Goal: Transaction & Acquisition: Purchase product/service

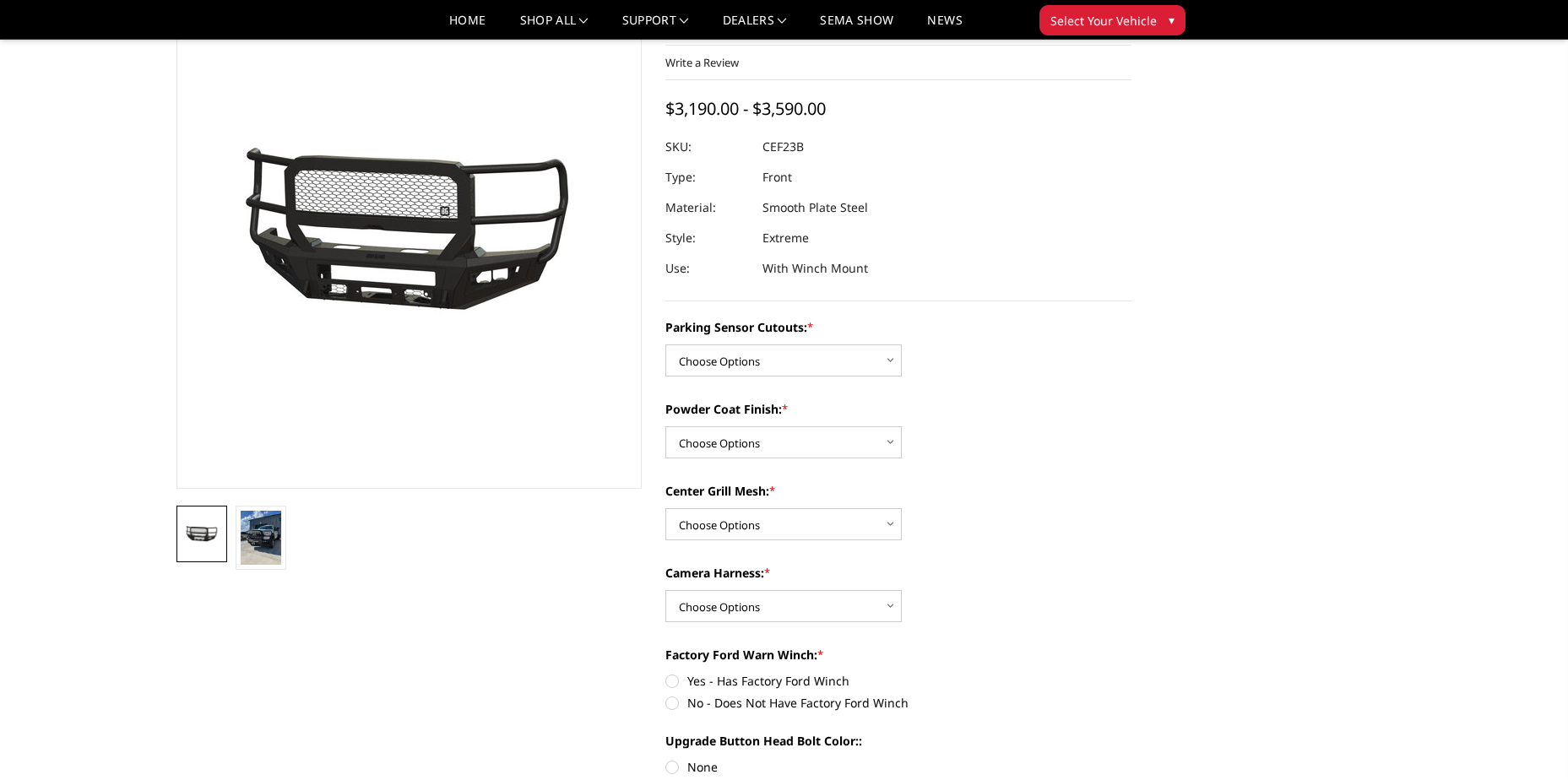
scroll to position [95, 0]
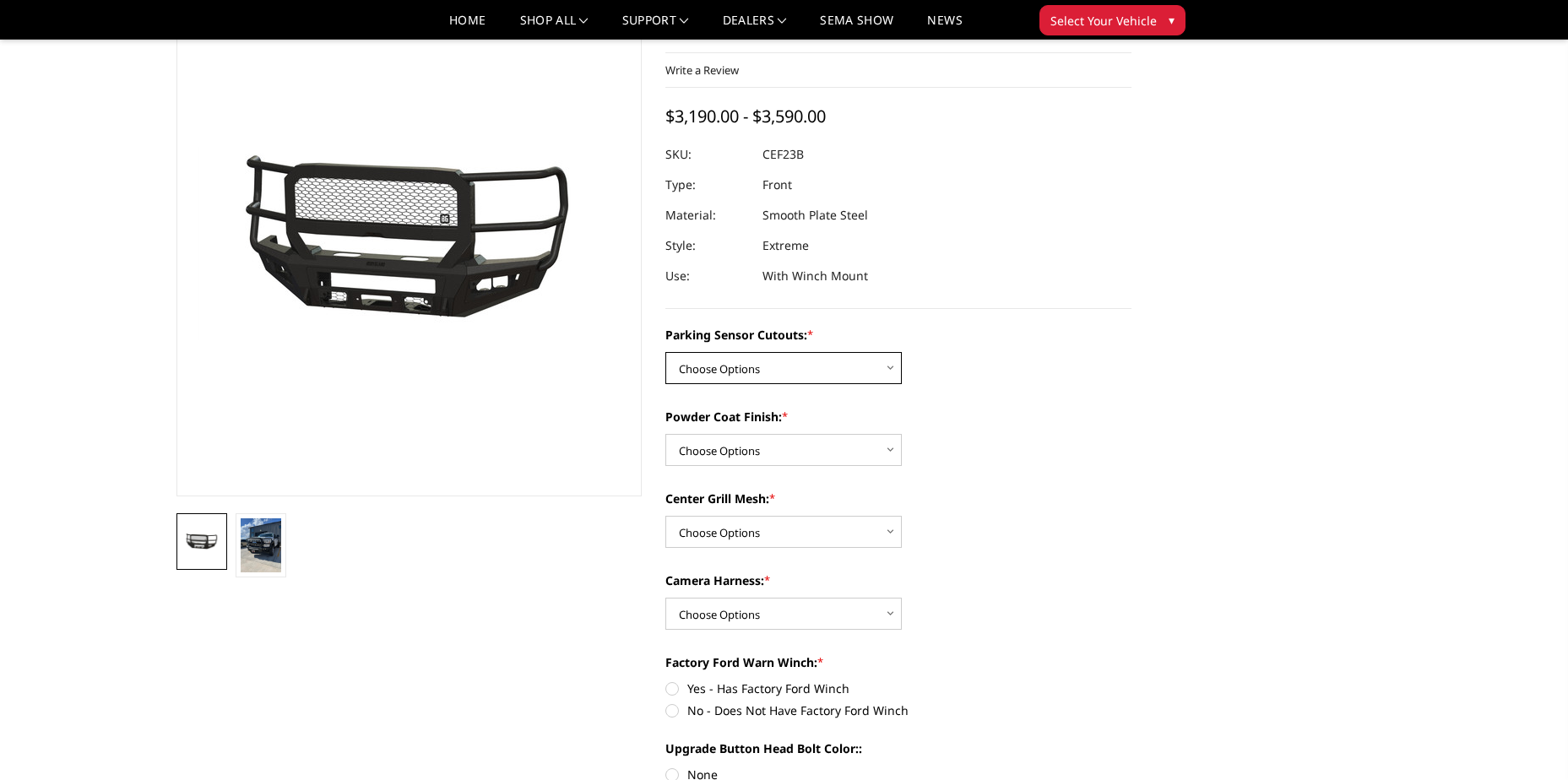
click at [891, 364] on select "Choose Options No-Without Parking Sensor Cutouts Yes-With Parking Sensor Cutouts" at bounding box center [783, 368] width 237 height 32
select select "2421"
click at [665, 352] on select "Choose Options No-Without Parking Sensor Cutouts Yes-With Parking Sensor Cutouts" at bounding box center [783, 368] width 237 height 32
click at [892, 448] on select "Choose Options Bare Metal Textured Black Powder Coat" at bounding box center [783, 450] width 237 height 32
select select "2423"
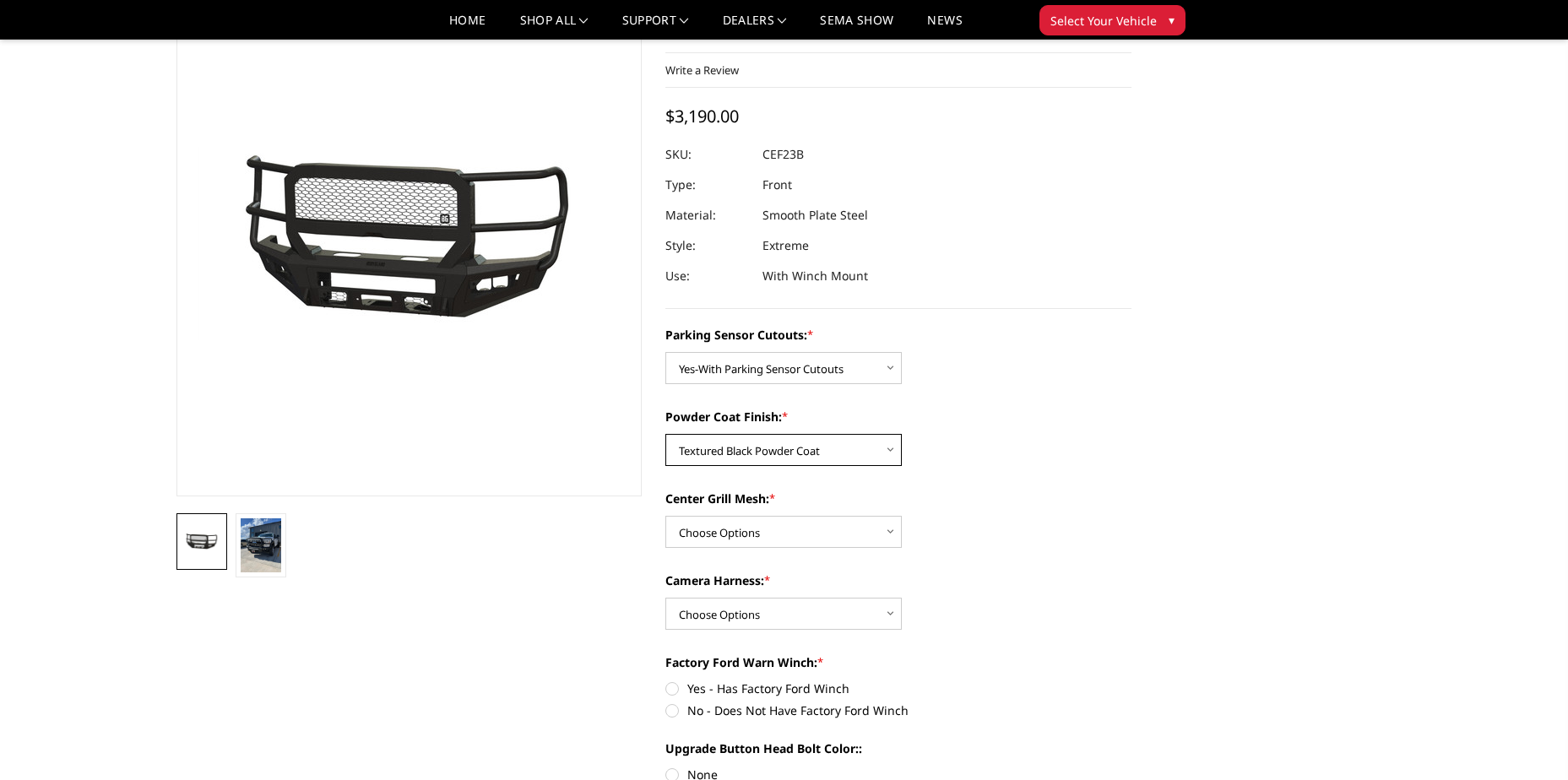
click at [665, 434] on select "Choose Options Bare Metal Textured Black Powder Coat" at bounding box center [783, 450] width 237 height 32
click at [885, 525] on select "Choose Options With Center Grill Mesh Without Center Grill Mesh" at bounding box center [783, 532] width 237 height 32
select select "2424"
click at [665, 516] on select "Choose Options With Center Grill Mesh Without Center Grill Mesh" at bounding box center [783, 532] width 237 height 32
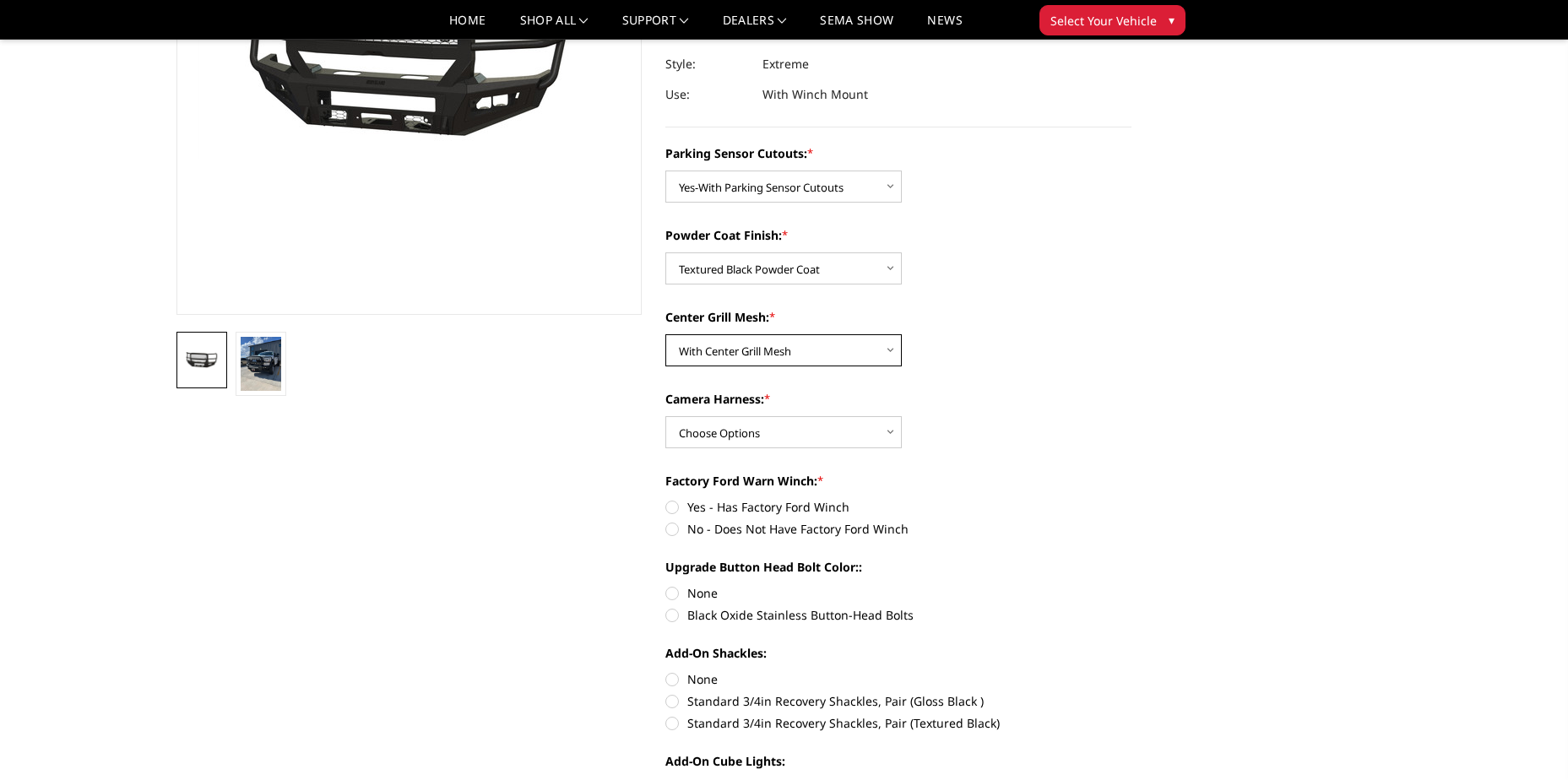
scroll to position [278, 0]
click at [892, 428] on select "Choose Options WITH Camera Harness WITHOUT Camera Harness" at bounding box center [783, 431] width 237 height 32
select select "2427"
click at [665, 415] on select "Choose Options WITH Camera Harness WITHOUT Camera Harness" at bounding box center [783, 431] width 237 height 32
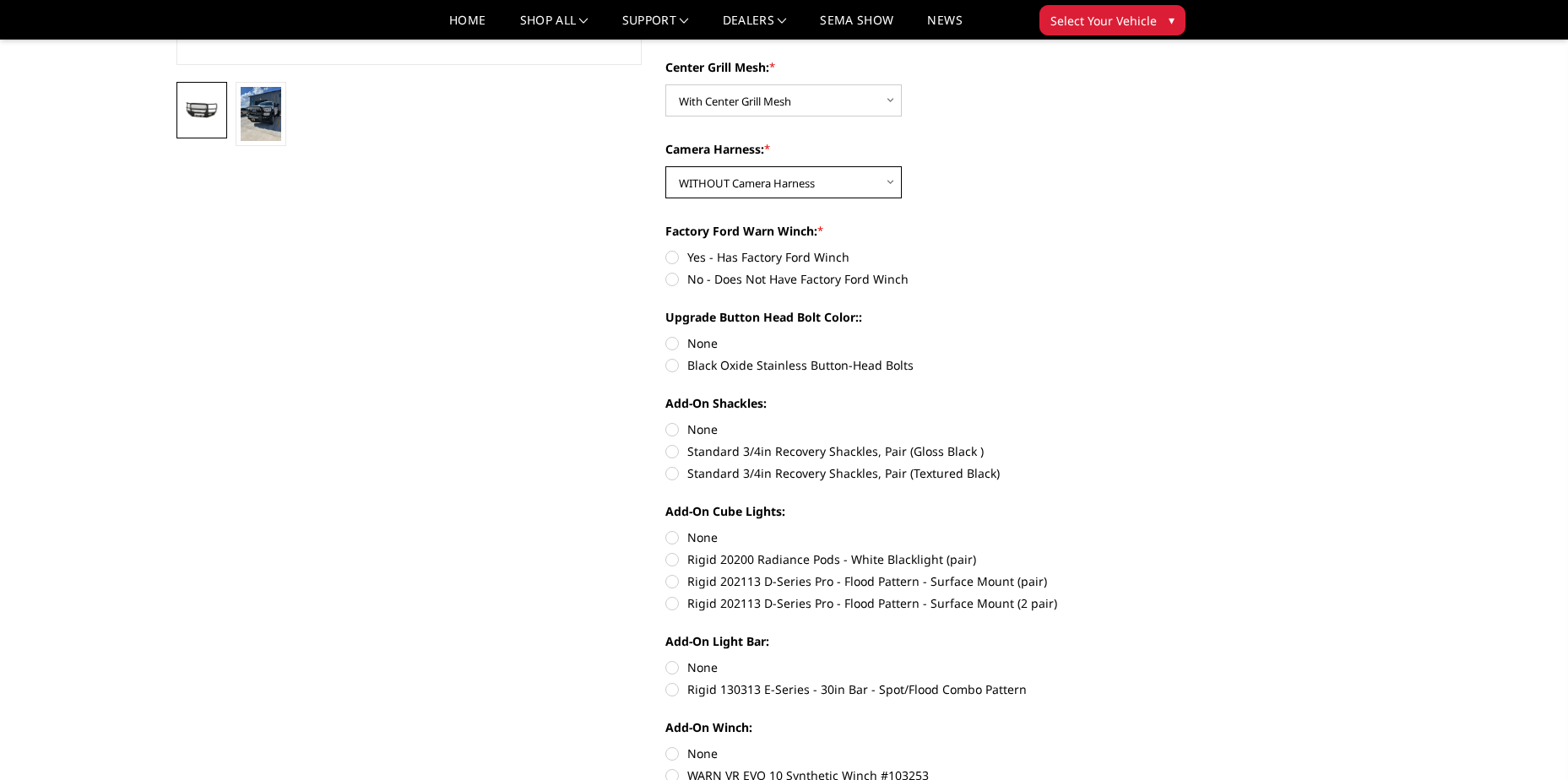
scroll to position [528, 0]
click at [671, 368] on label "Black Oxide Stainless Button-Head Bolts" at bounding box center [898, 364] width 466 height 18
click at [1131, 334] on input "Black Oxide Stainless Button-Head Bolts" at bounding box center [1131, 334] width 1 height 1
radio input "true"
click at [677, 277] on label "No - Does Not Have Factory Ford Winch" at bounding box center [898, 278] width 466 height 18
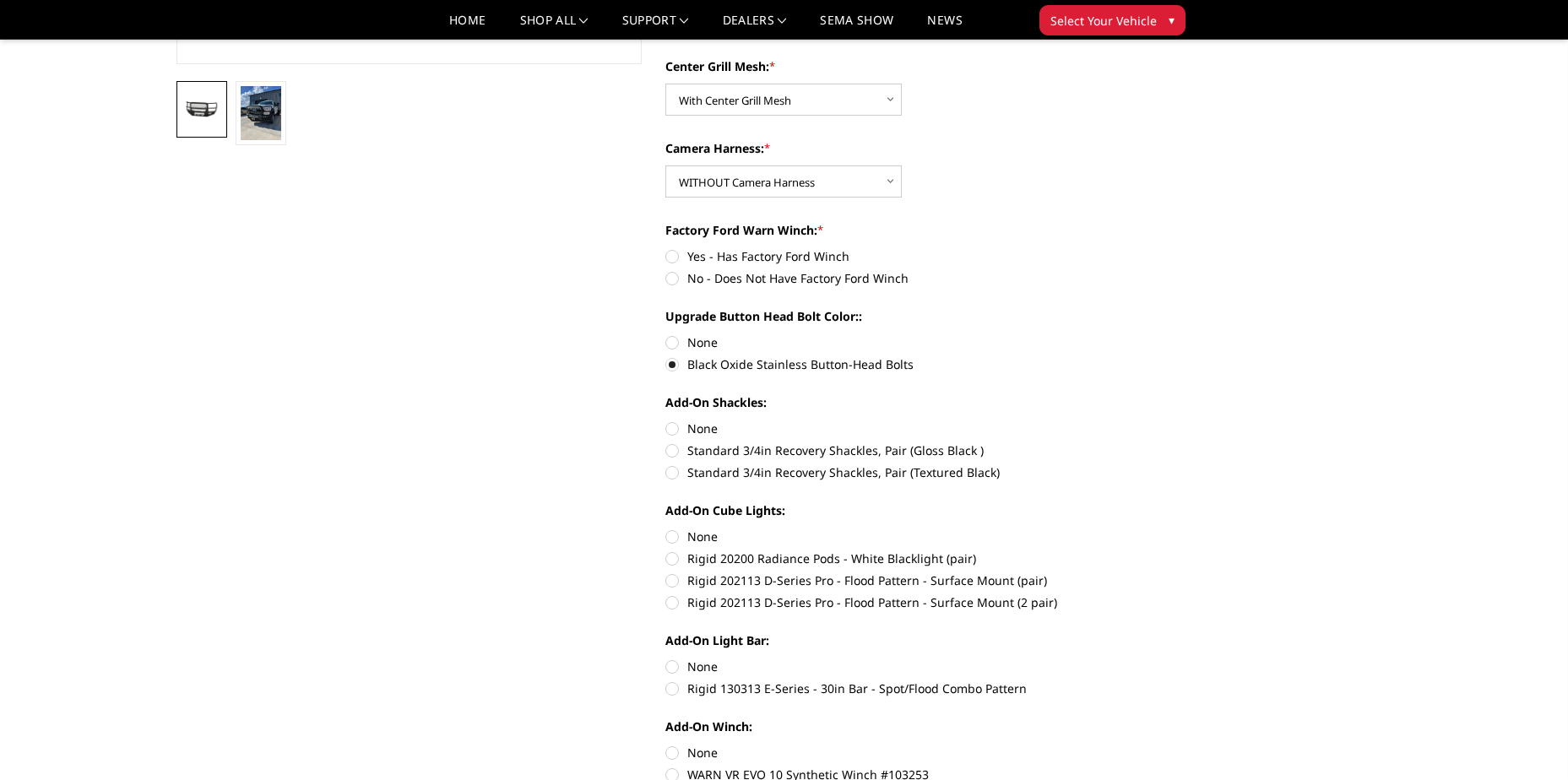
click at [1131, 248] on input "No - Does Not Have Factory Ford Winch" at bounding box center [1131, 248] width 1 height 1
radio input "true"
click at [674, 474] on label "Standard 3/4in Recovery Shackles, Pair (Textured Black)" at bounding box center [898, 472] width 466 height 18
click at [1131, 442] on input "Standard 3/4in Recovery Shackles, Pair (Textured Black)" at bounding box center [1131, 441] width 1 height 1
radio input "true"
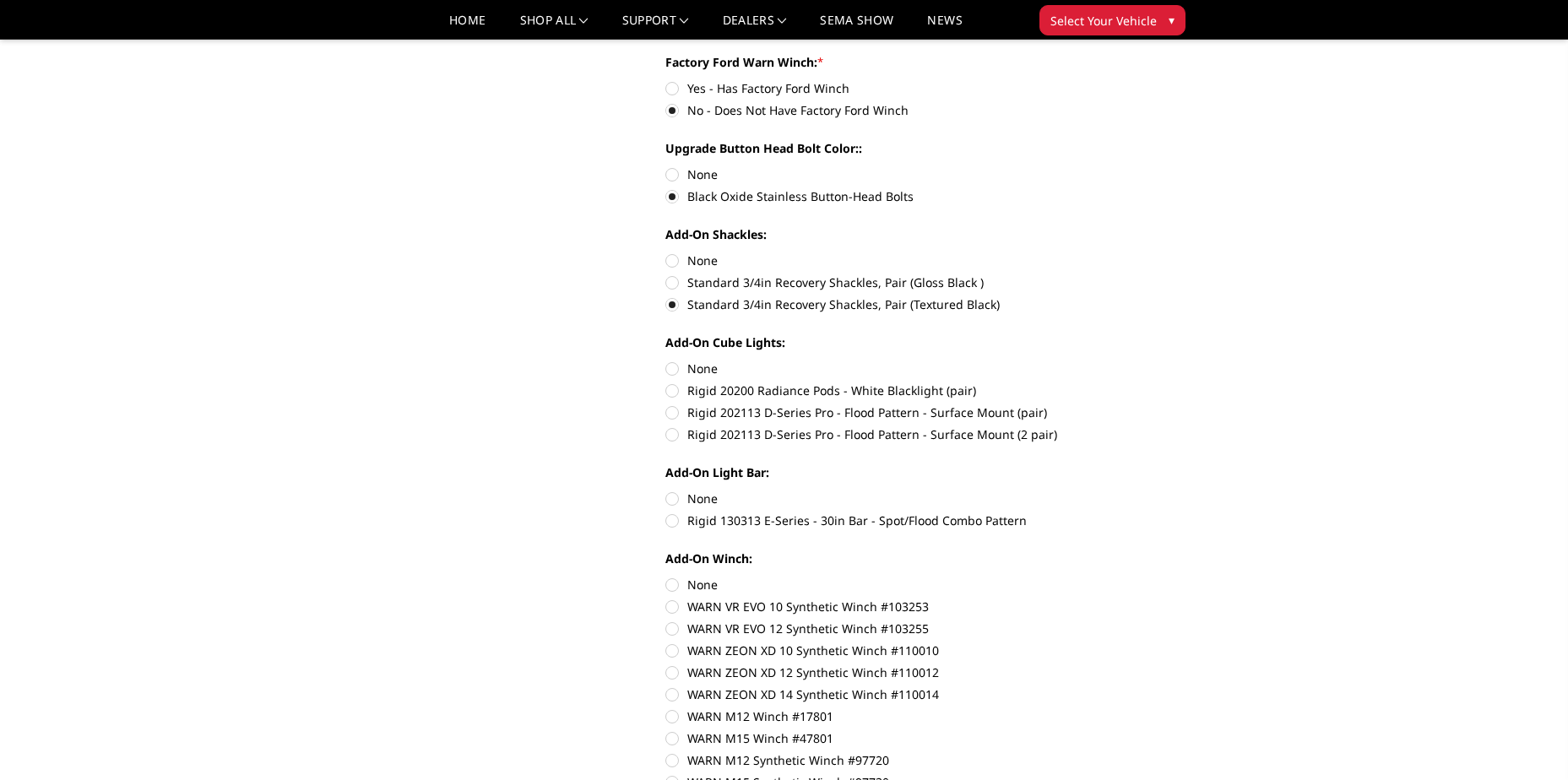
scroll to position [702, 0]
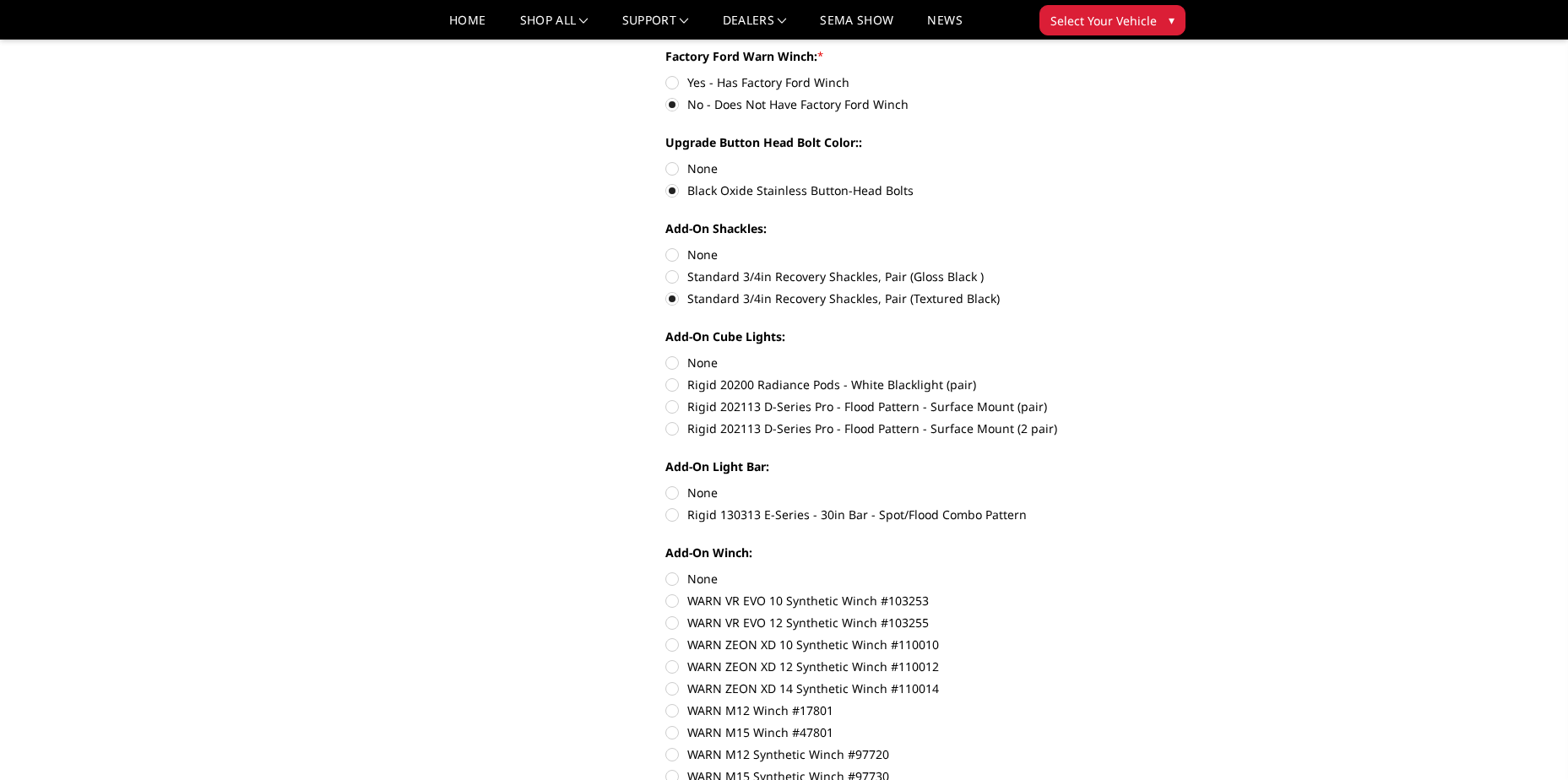
click at [672, 360] on label "None" at bounding box center [898, 362] width 466 height 18
click at [666, 355] on input "None" at bounding box center [665, 354] width 1 height 1
radio input "true"
click at [671, 493] on label "None" at bounding box center [898, 492] width 466 height 18
click at [666, 485] on input "None" at bounding box center [665, 484] width 1 height 1
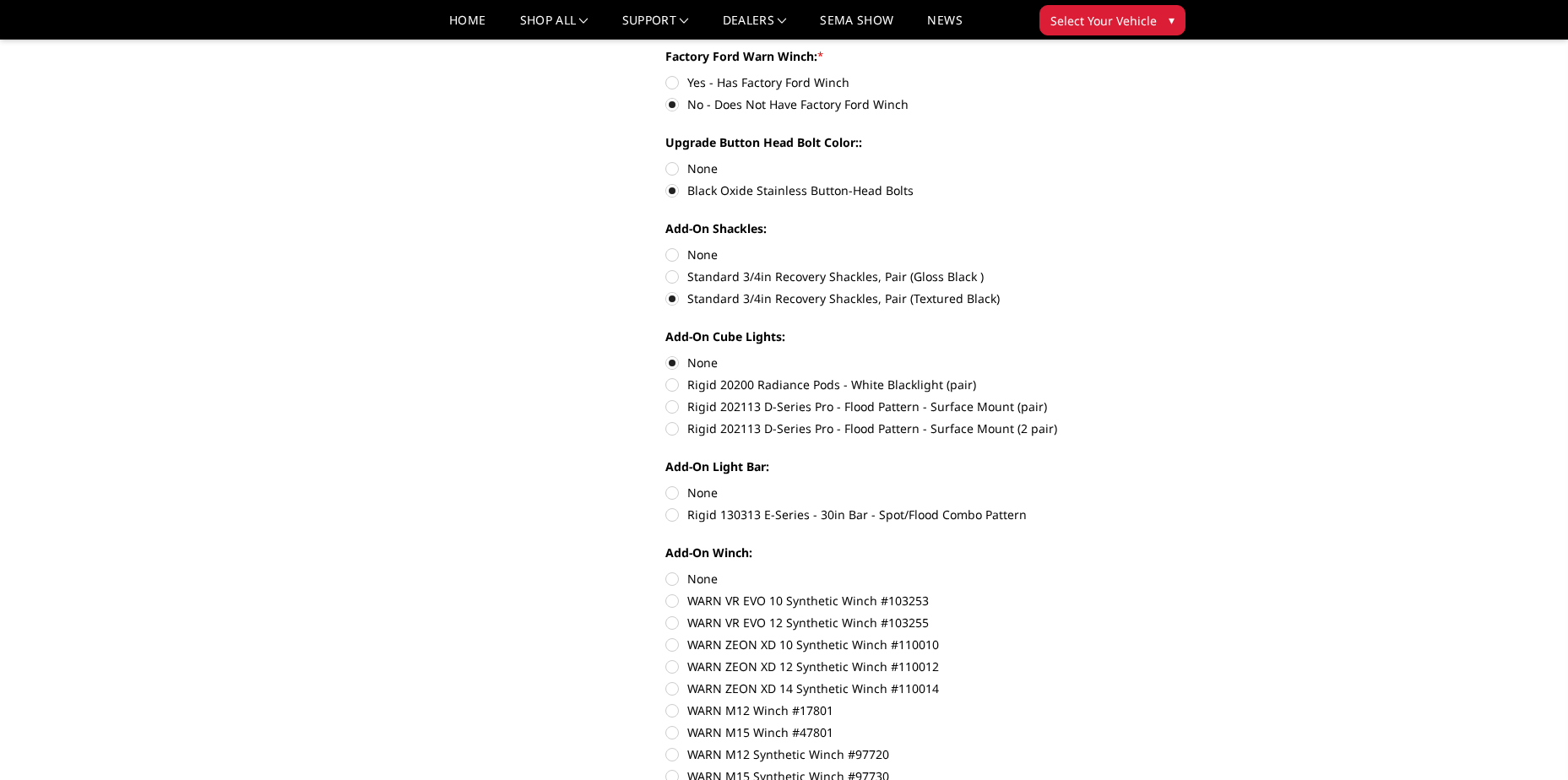
radio input "true"
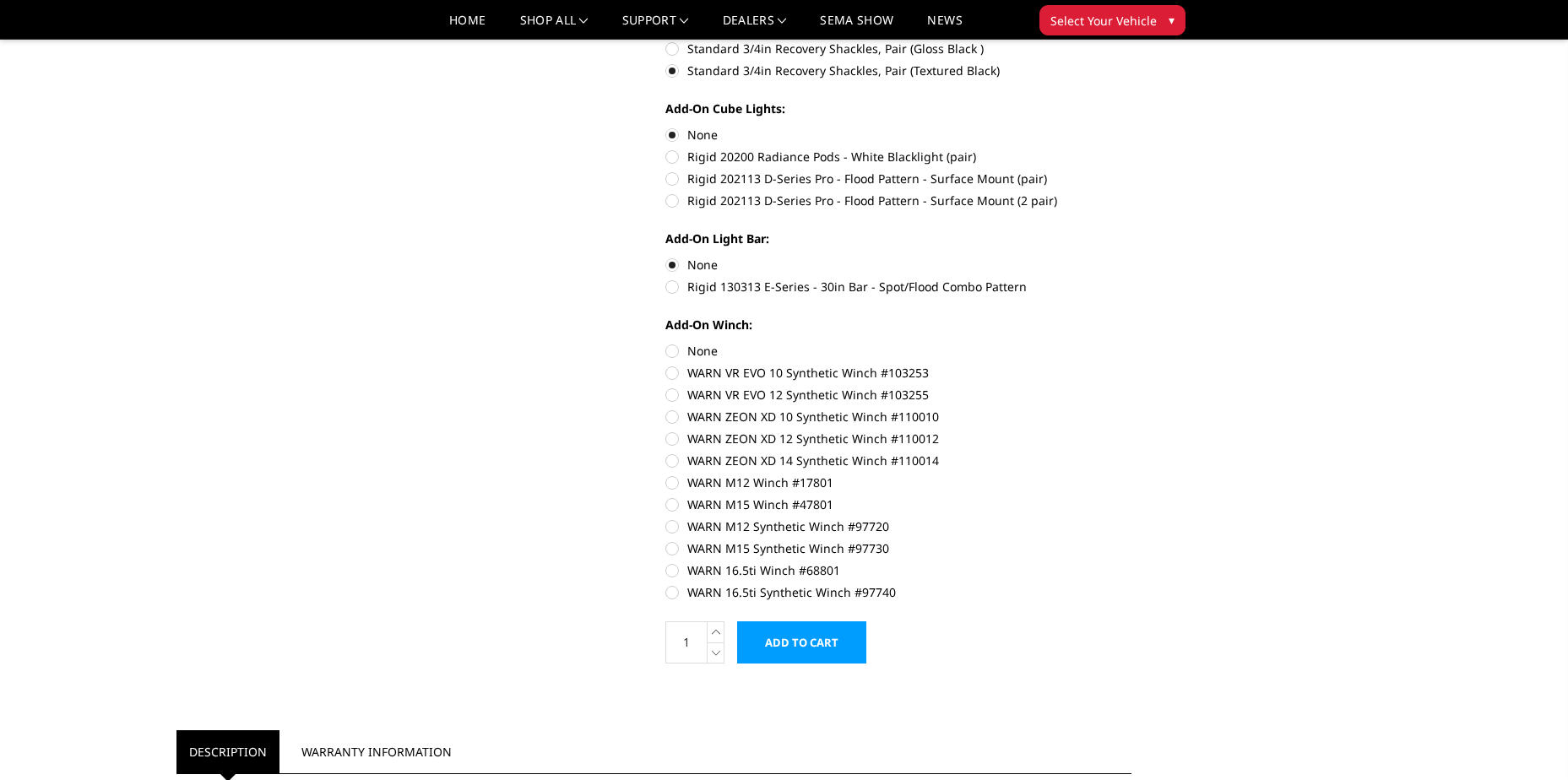
scroll to position [933, 0]
click at [739, 390] on label "WARN VR EVO 12 Synthetic Winch #103255" at bounding box center [898, 391] width 466 height 18
click at [1131, 362] on input "WARN VR EVO 12 Synthetic Winch #103255" at bounding box center [1131, 361] width 1 height 1
radio input "true"
click at [670, 389] on label "WARN VR EVO 12 Synthetic Winch #103255" at bounding box center [898, 391] width 466 height 18
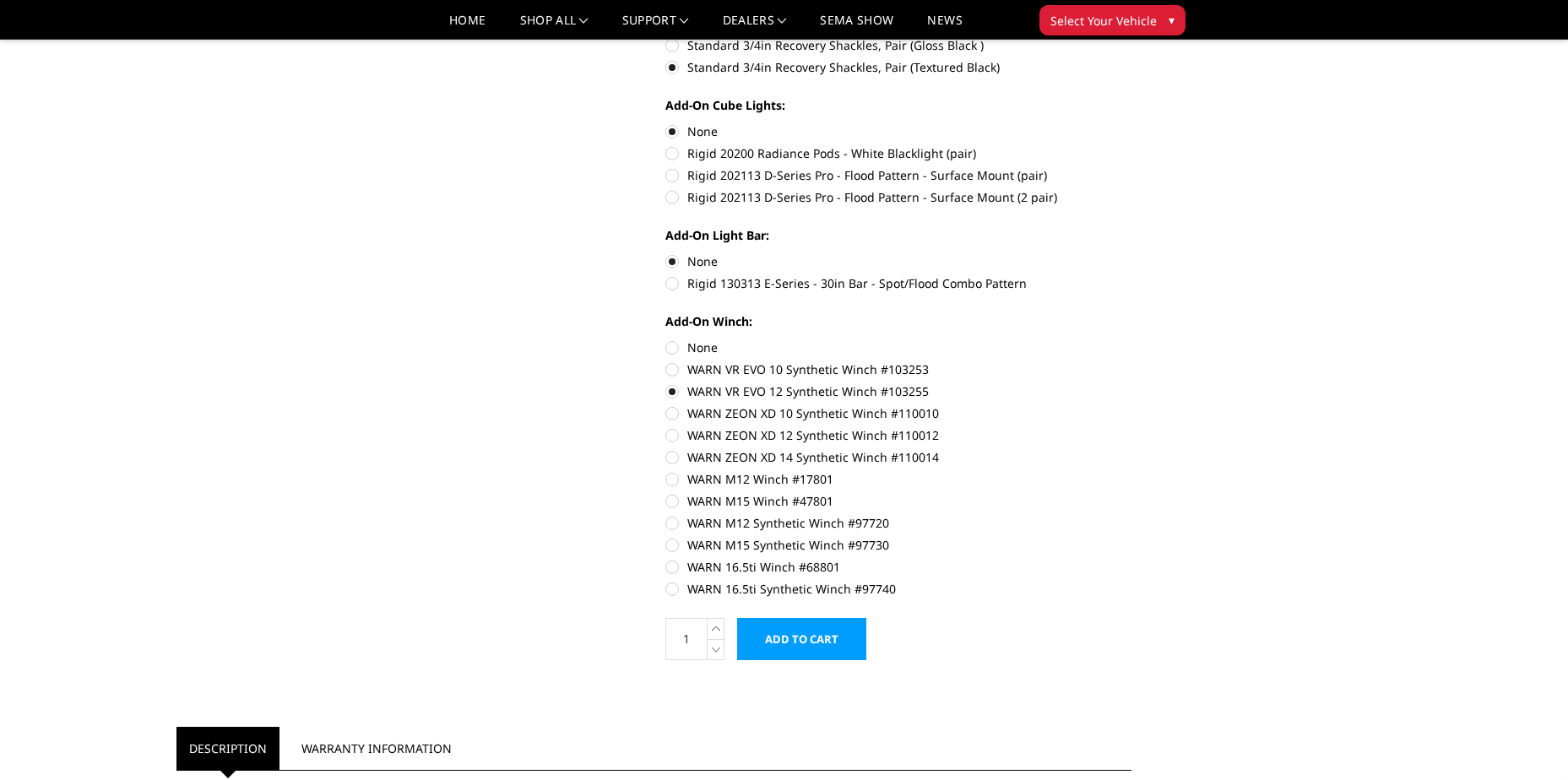
click at [1131, 362] on input "WARN VR EVO 12 Synthetic Winch #103255" at bounding box center [1131, 361] width 1 height 1
click at [674, 346] on label "None" at bounding box center [898, 347] width 466 height 18
click at [666, 339] on input "None" at bounding box center [665, 339] width 1 height 1
radio input "true"
click at [671, 479] on label "WARN M12 Winch #17801" at bounding box center [898, 479] width 466 height 18
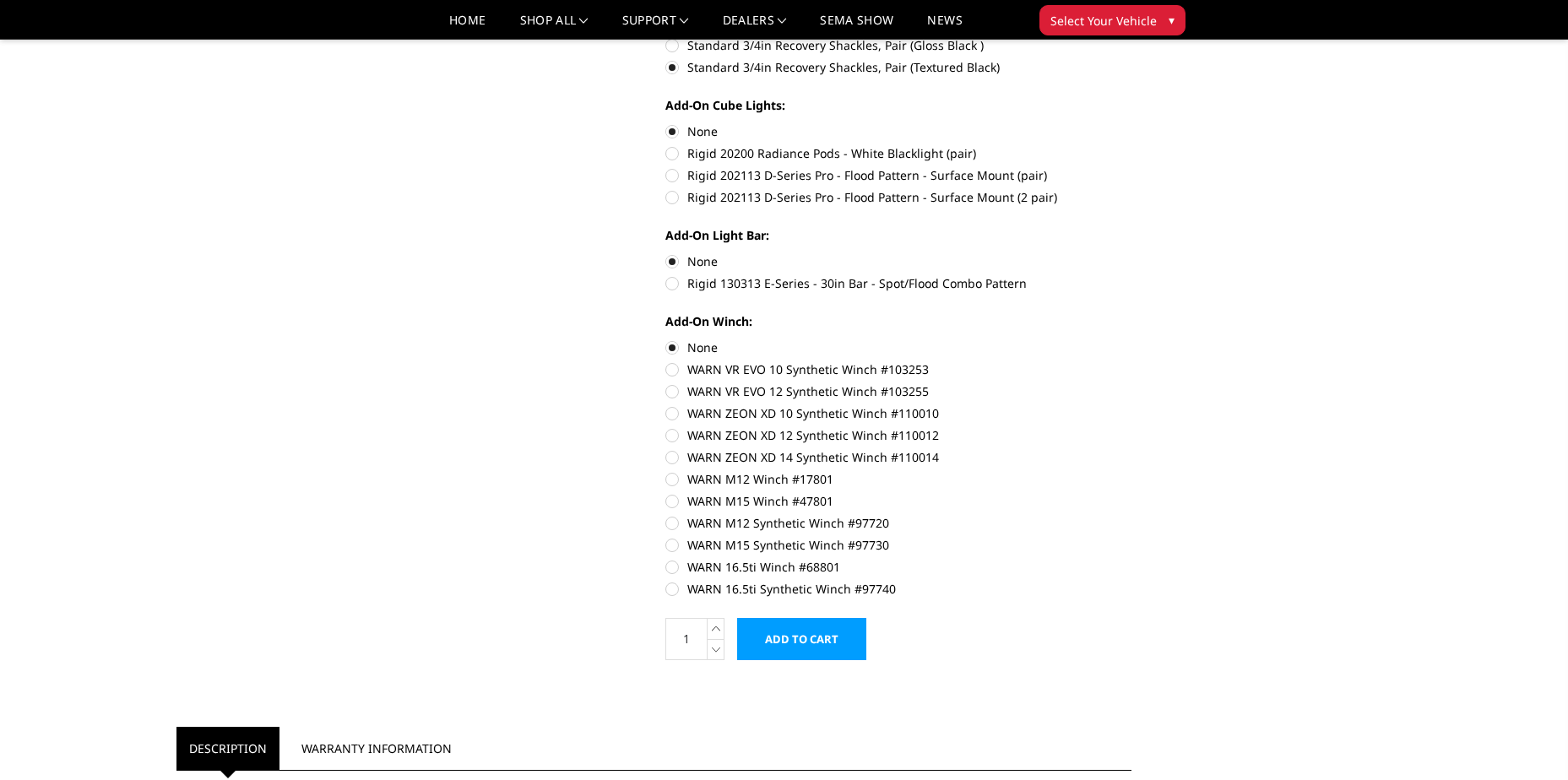
click at [1131, 449] on input "WARN M12 Winch #17801" at bounding box center [1131, 448] width 1 height 1
radio input "true"
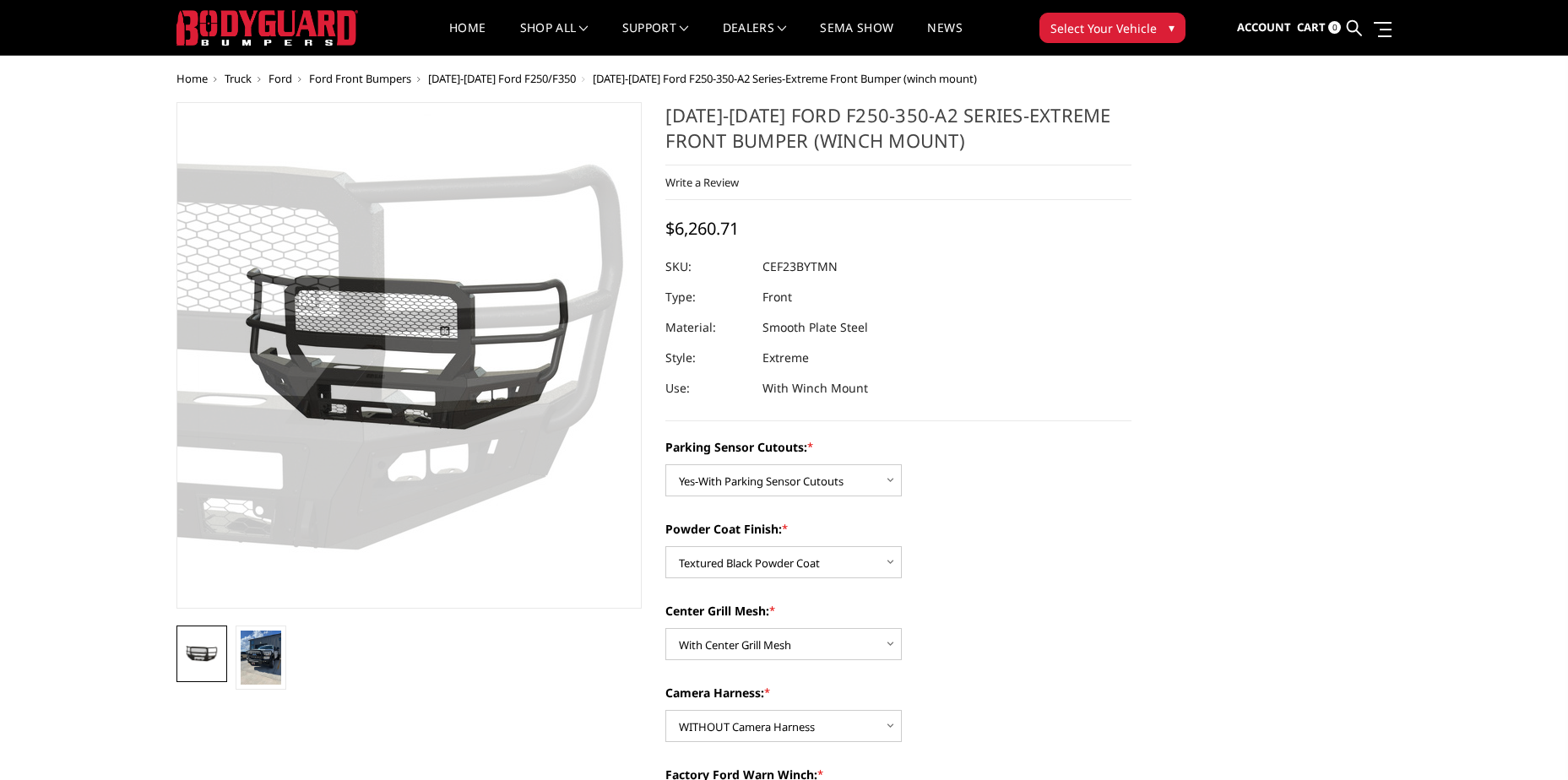
scroll to position [34, 0]
